Goal: Find specific page/section: Find specific page/section

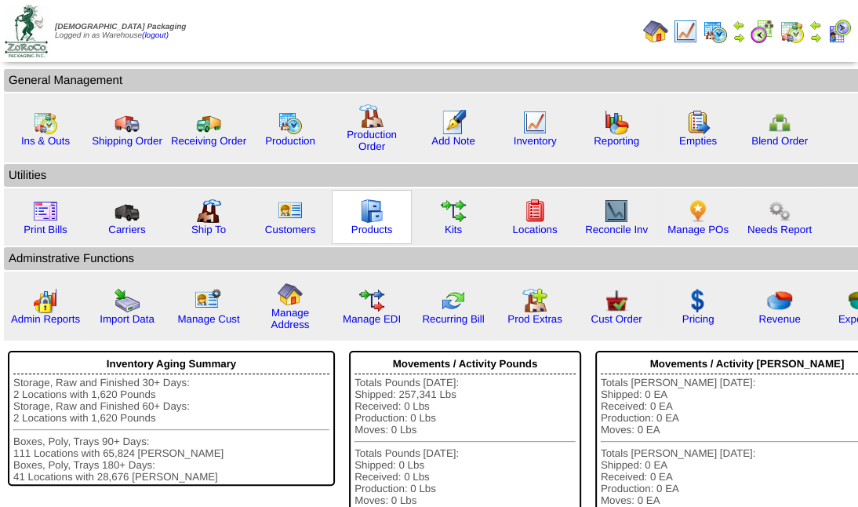
click at [369, 207] on img at bounding box center [371, 211] width 25 height 25
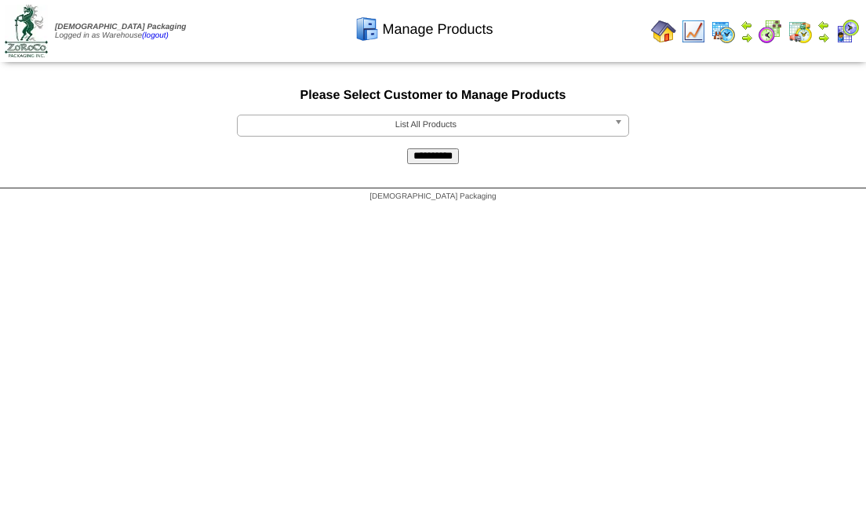
click at [614, 120] on b at bounding box center [621, 125] width 14 height 20
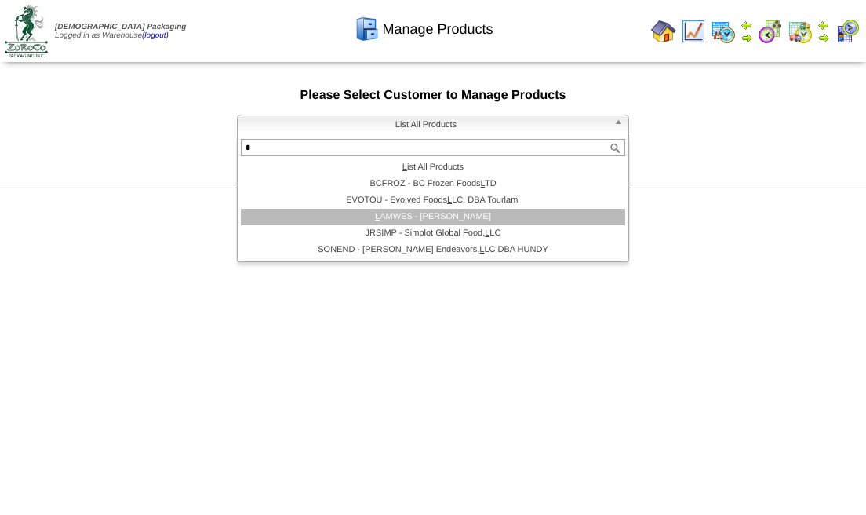
type input "*"
click at [418, 220] on li "L AMWES - [PERSON_NAME]" at bounding box center [433, 217] width 384 height 16
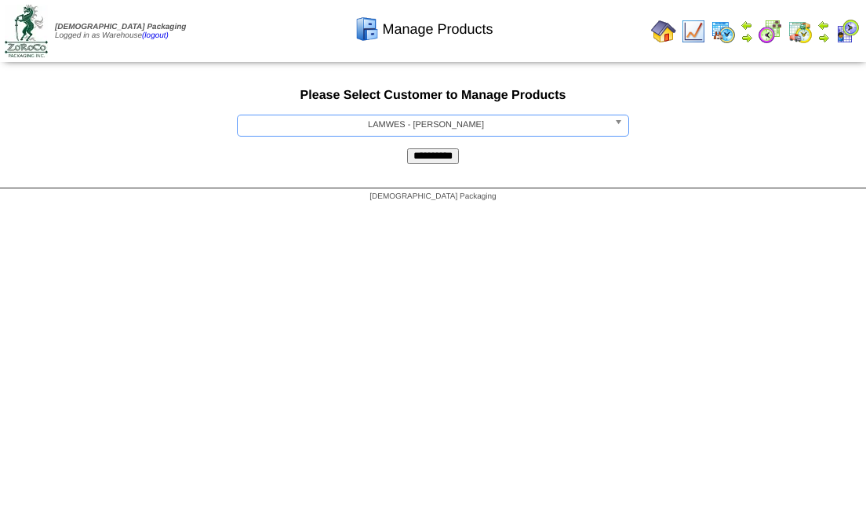
click at [407, 148] on input "**********" at bounding box center [433, 156] width 52 height 16
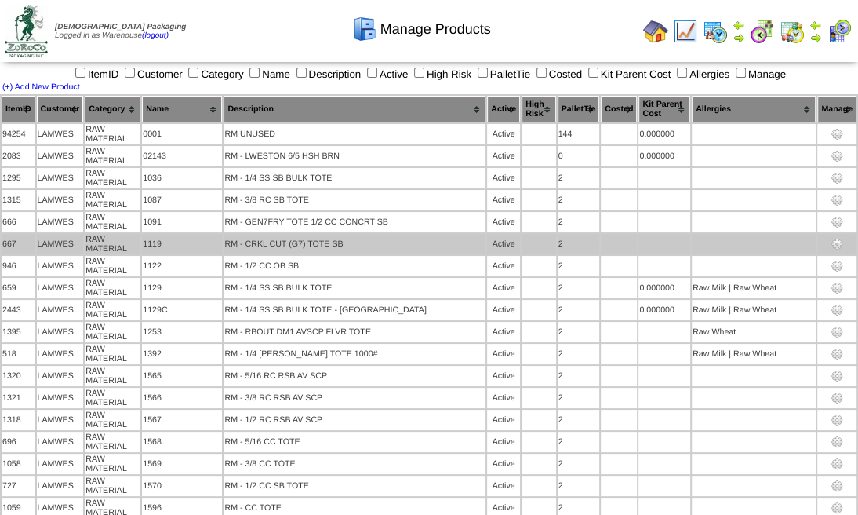
scroll to position [1744, 0]
